Goal: Task Accomplishment & Management: Complete application form

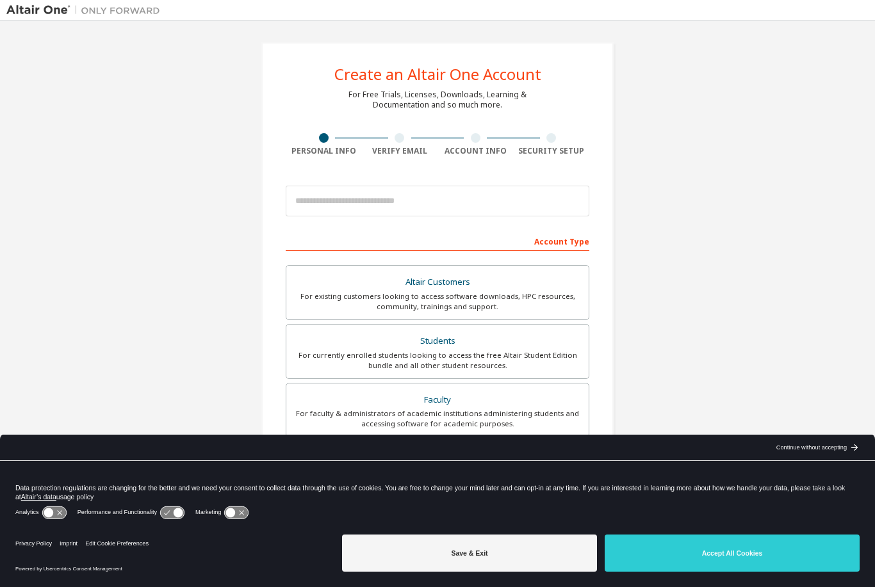
click at [745, 549] on button "Accept All Cookies" at bounding box center [732, 553] width 255 height 37
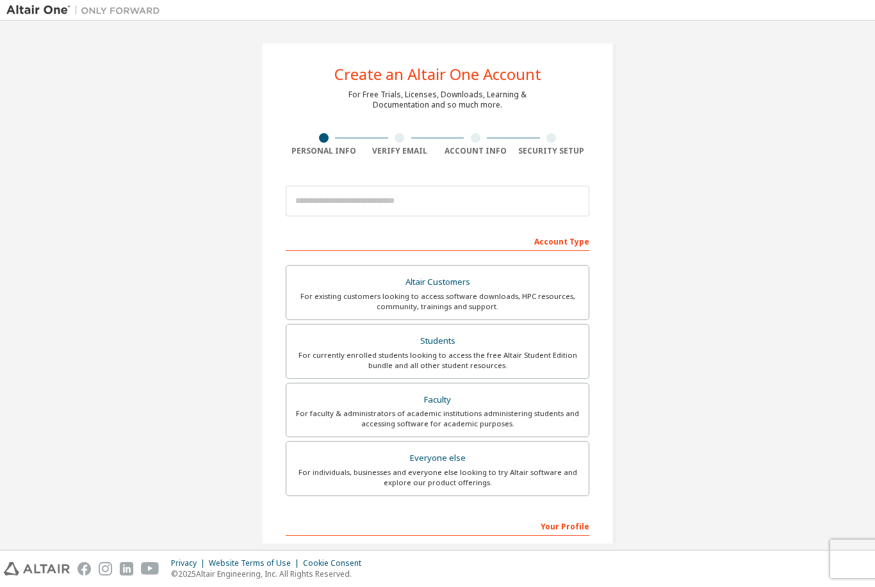
click at [437, 413] on div "For faculty & administrators of academic institutions administering students an…" at bounding box center [437, 419] width 287 height 20
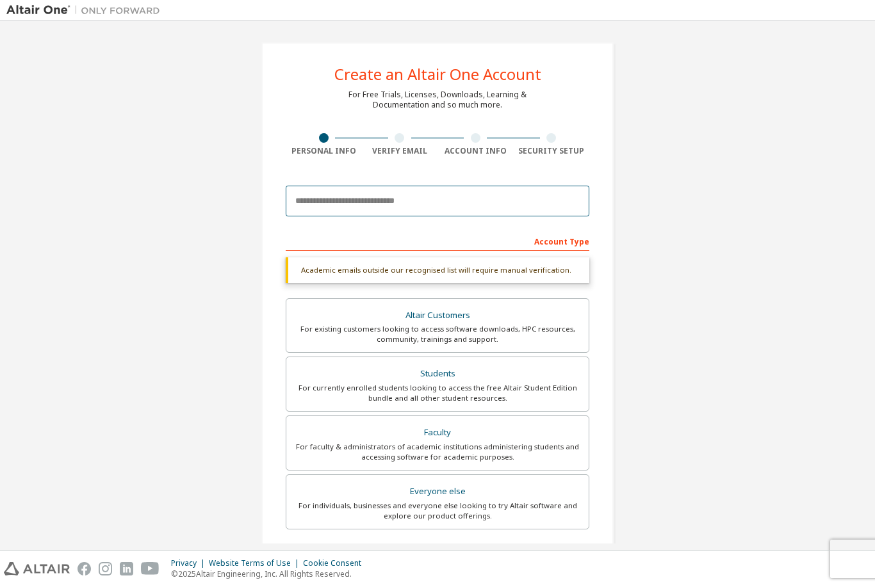
click at [337, 202] on input "email" at bounding box center [438, 201] width 304 height 31
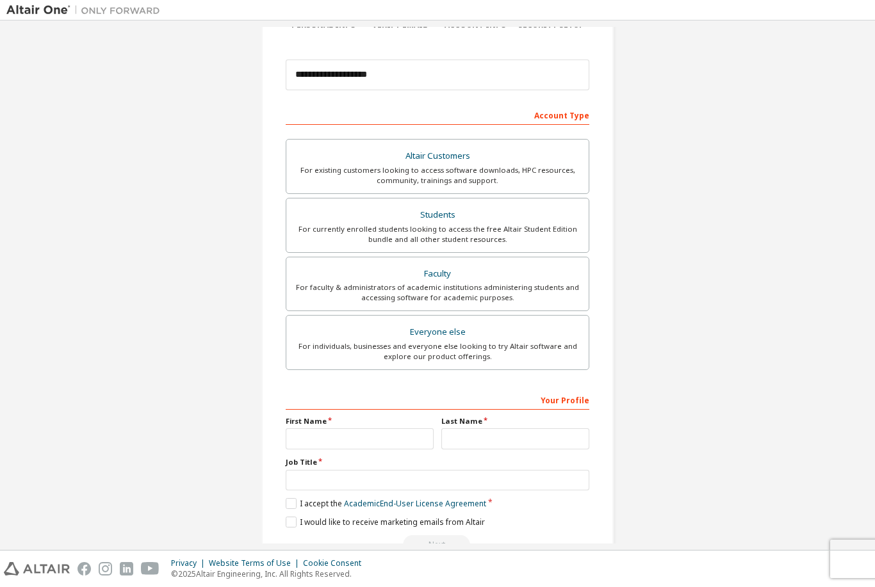
scroll to position [126, 0]
type input "**********"
click at [330, 445] on input "text" at bounding box center [360, 439] width 148 height 21
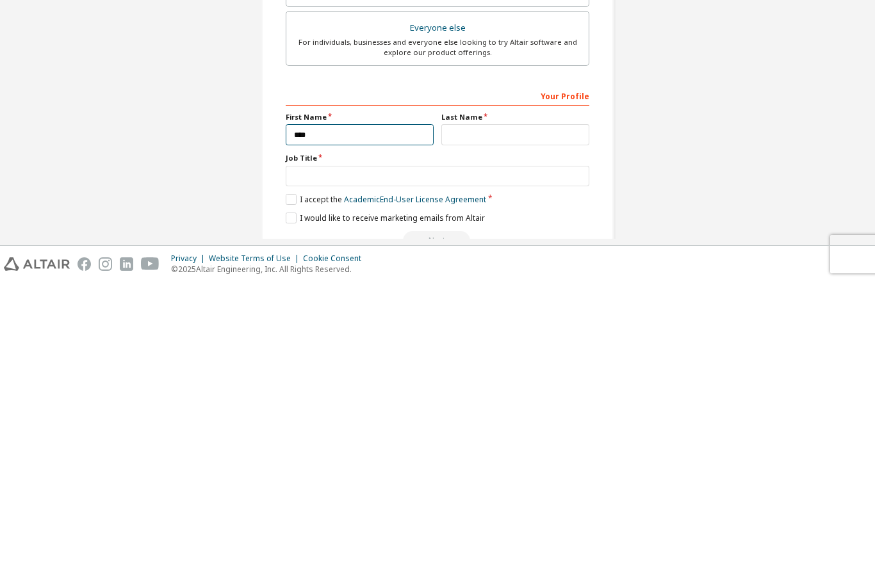
type input "****"
click at [489, 429] on input "text" at bounding box center [515, 439] width 148 height 21
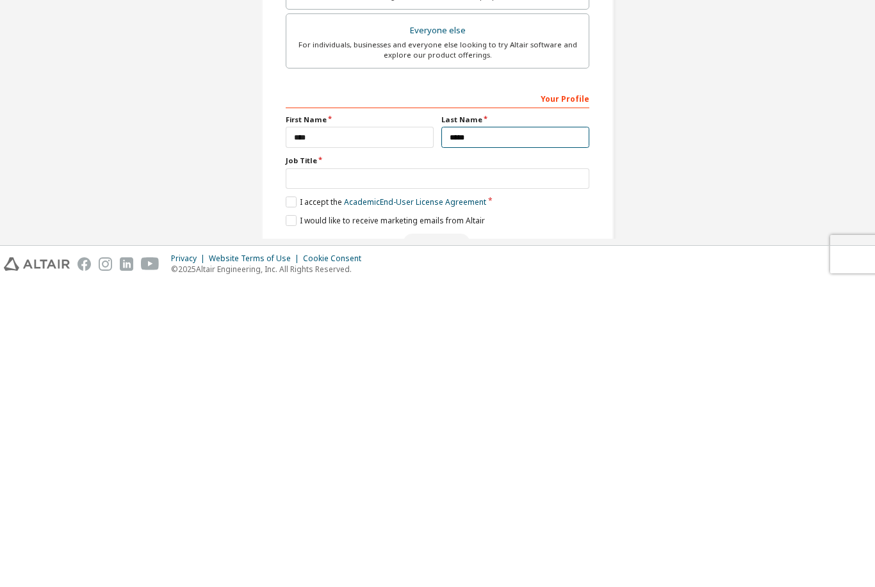
type input "*****"
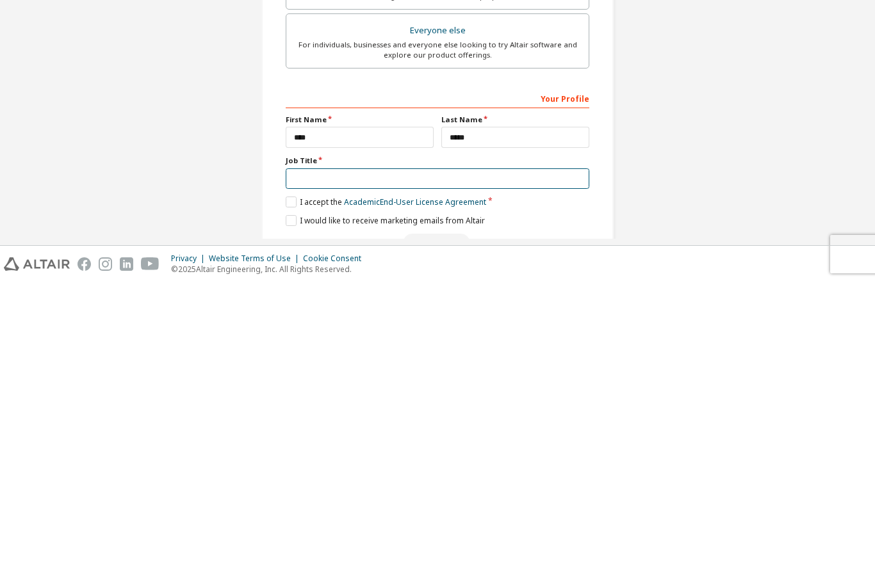
click at [355, 473] on input "text" at bounding box center [438, 483] width 304 height 21
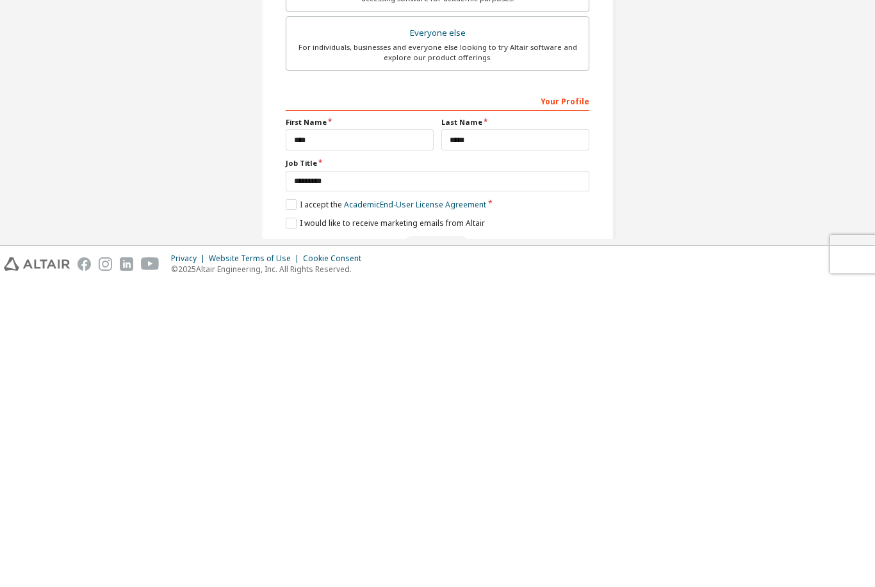
scroll to position [41, 0]
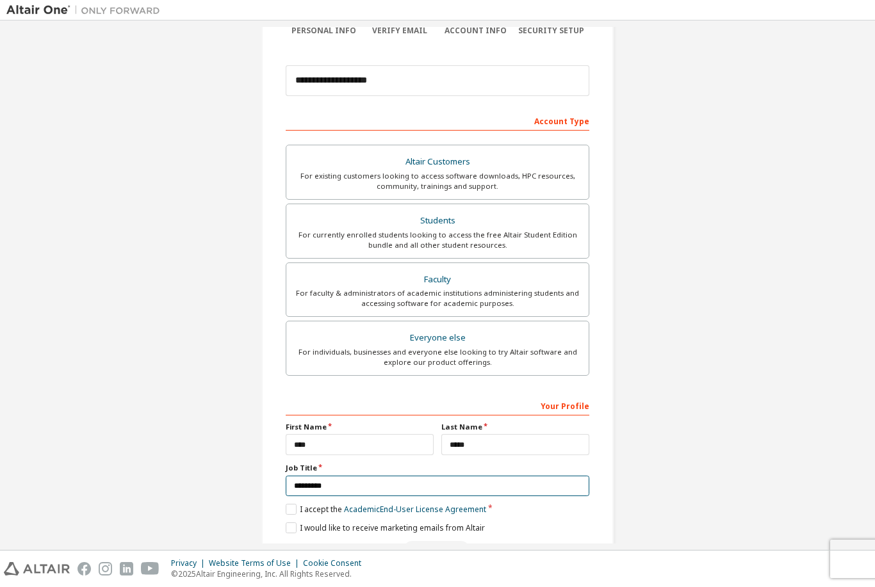
type input "********"
click at [297, 504] on label "I accept the Academic End-User License Agreement" at bounding box center [386, 509] width 200 height 11
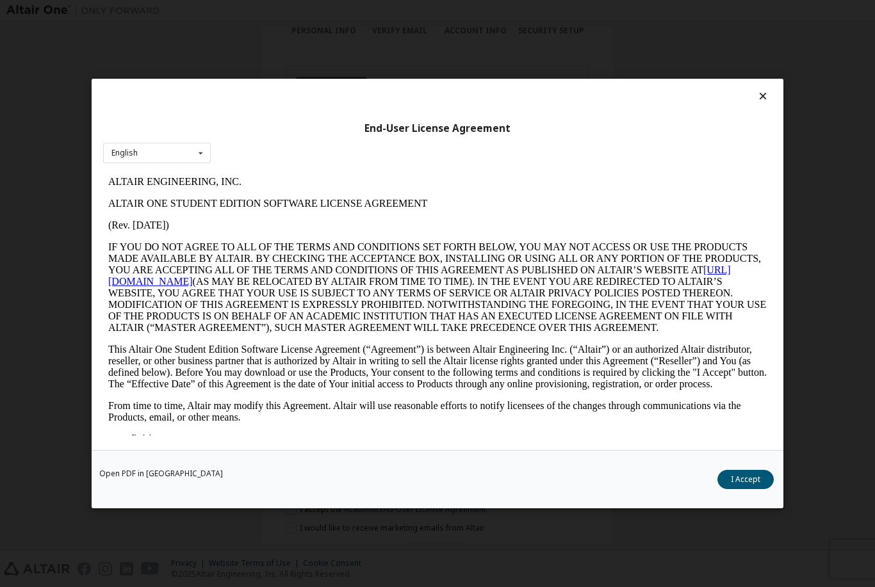
scroll to position [0, 0]
click at [759, 485] on button "I Accept" at bounding box center [745, 479] width 56 height 19
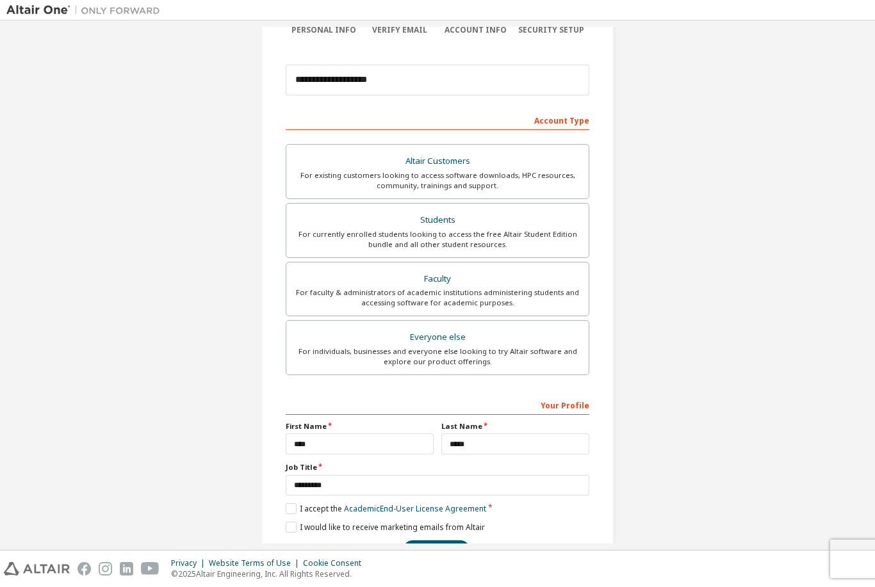
scroll to position [120, 0]
click at [446, 541] on button "Next" at bounding box center [436, 550] width 67 height 19
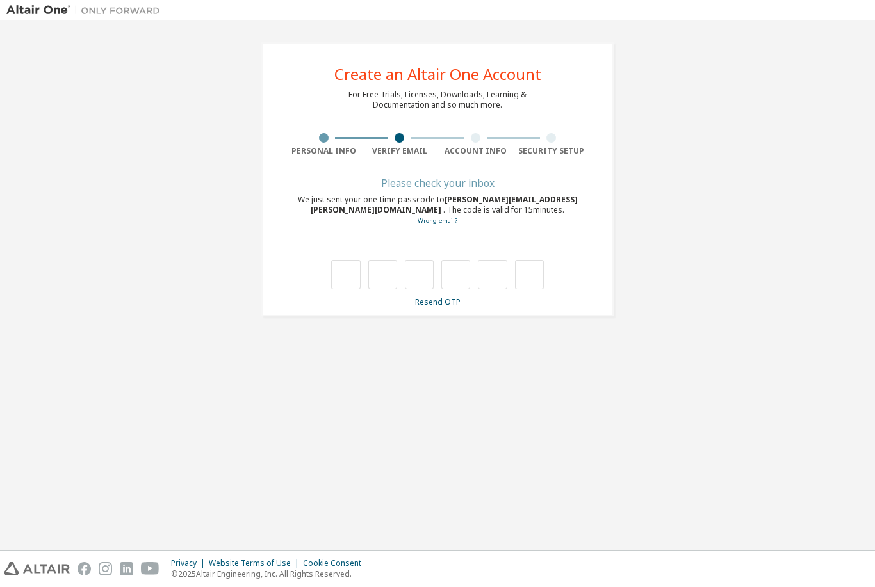
scroll to position [0, 0]
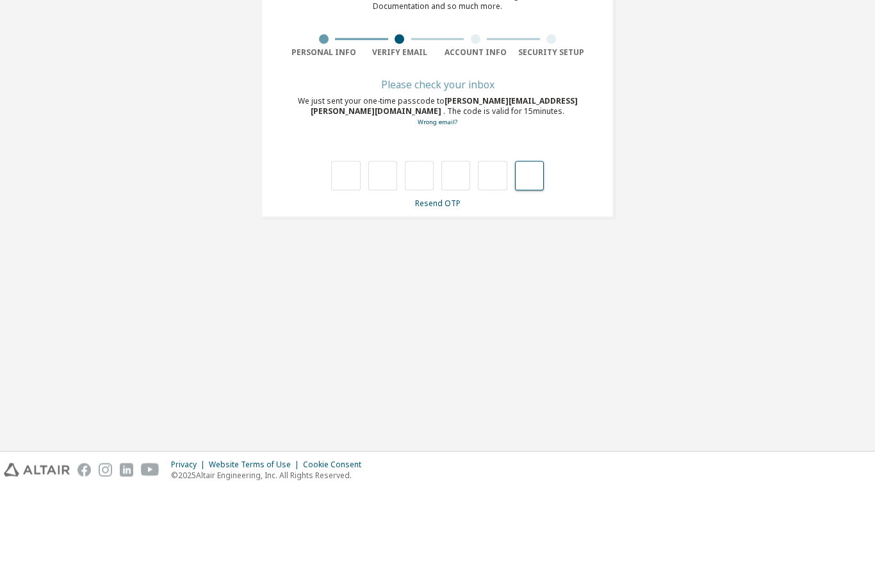
paste input "*"
type input "*"
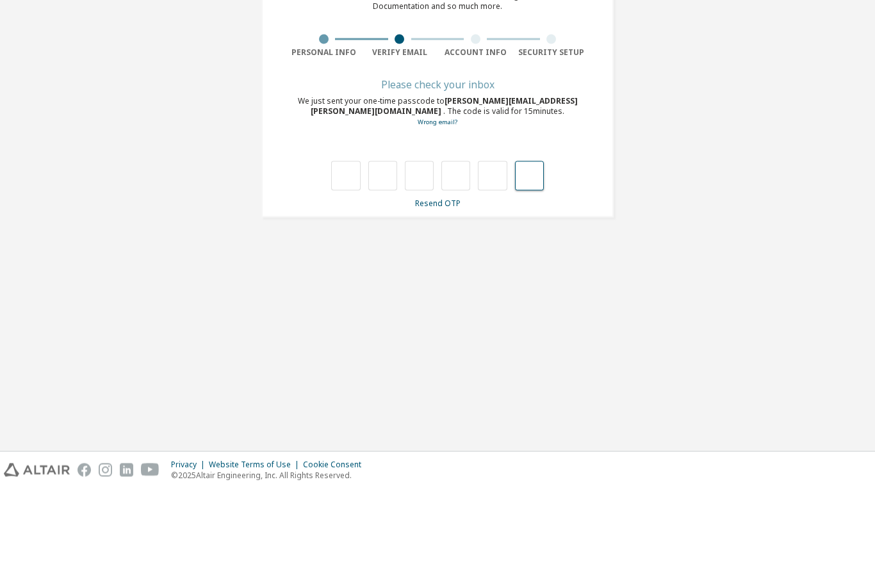
type input "*"
